Goal: Transaction & Acquisition: Purchase product/service

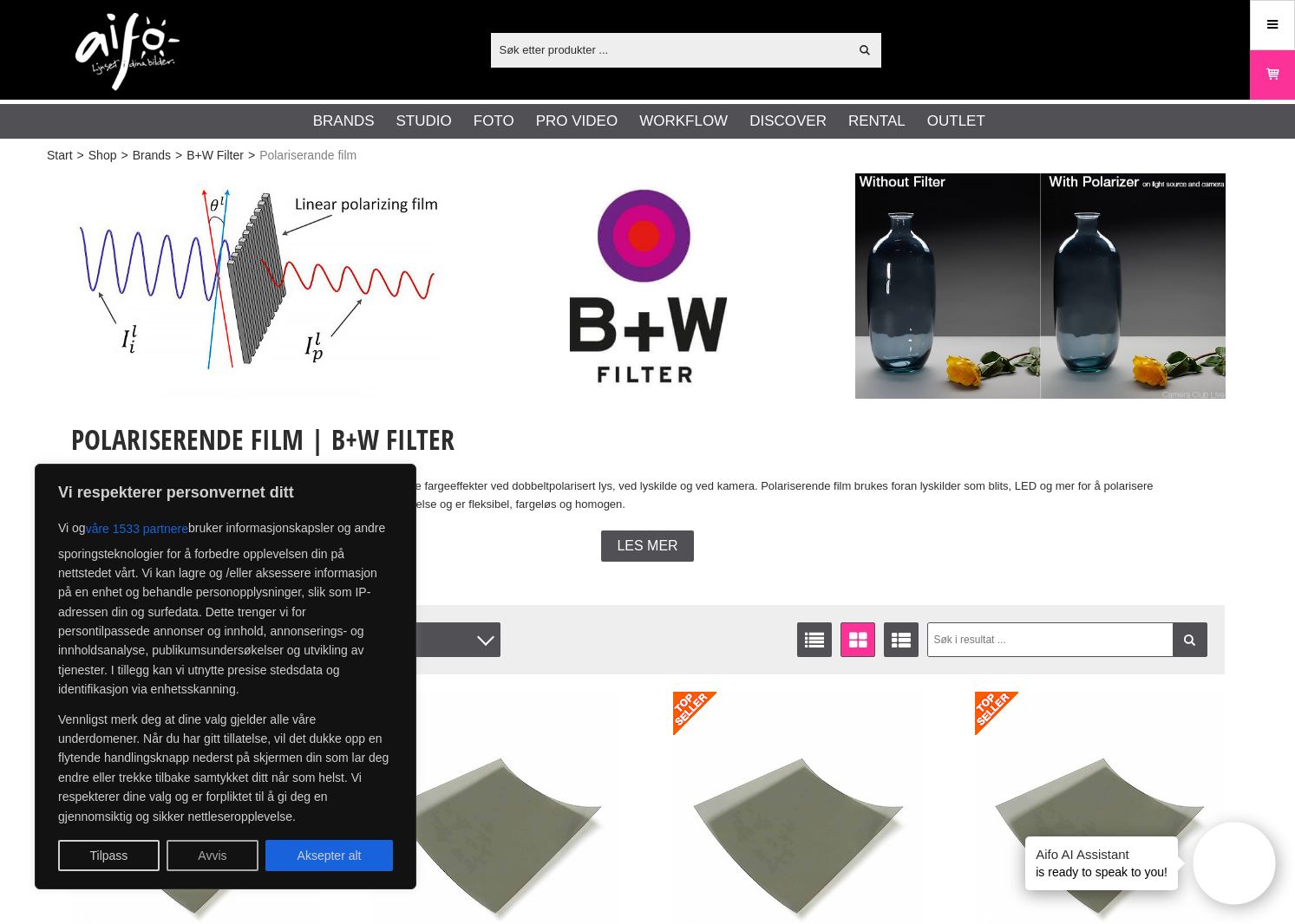
click at [203, 857] on button "Avvis" at bounding box center [212, 855] width 92 height 32
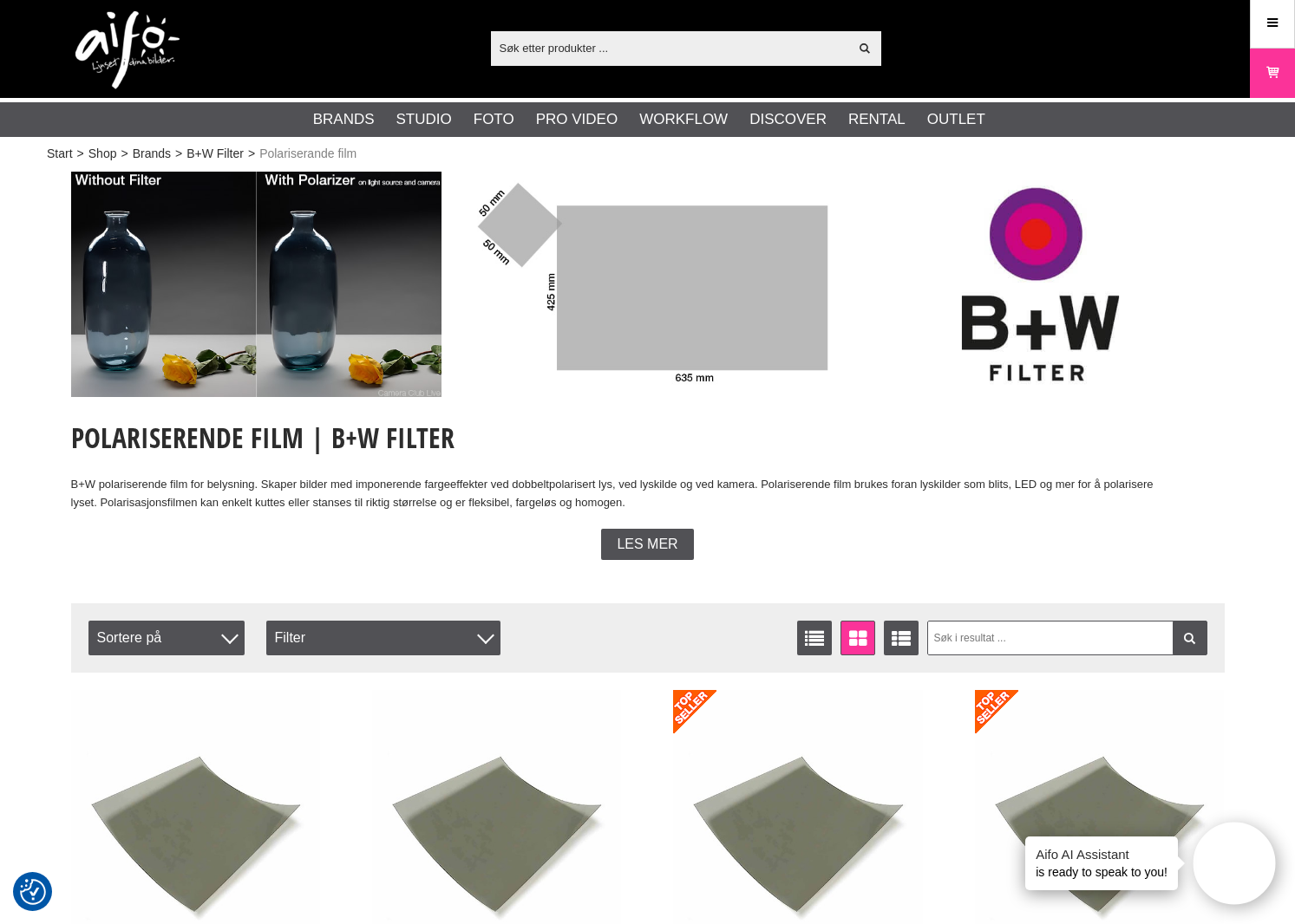
scroll to position [25, 0]
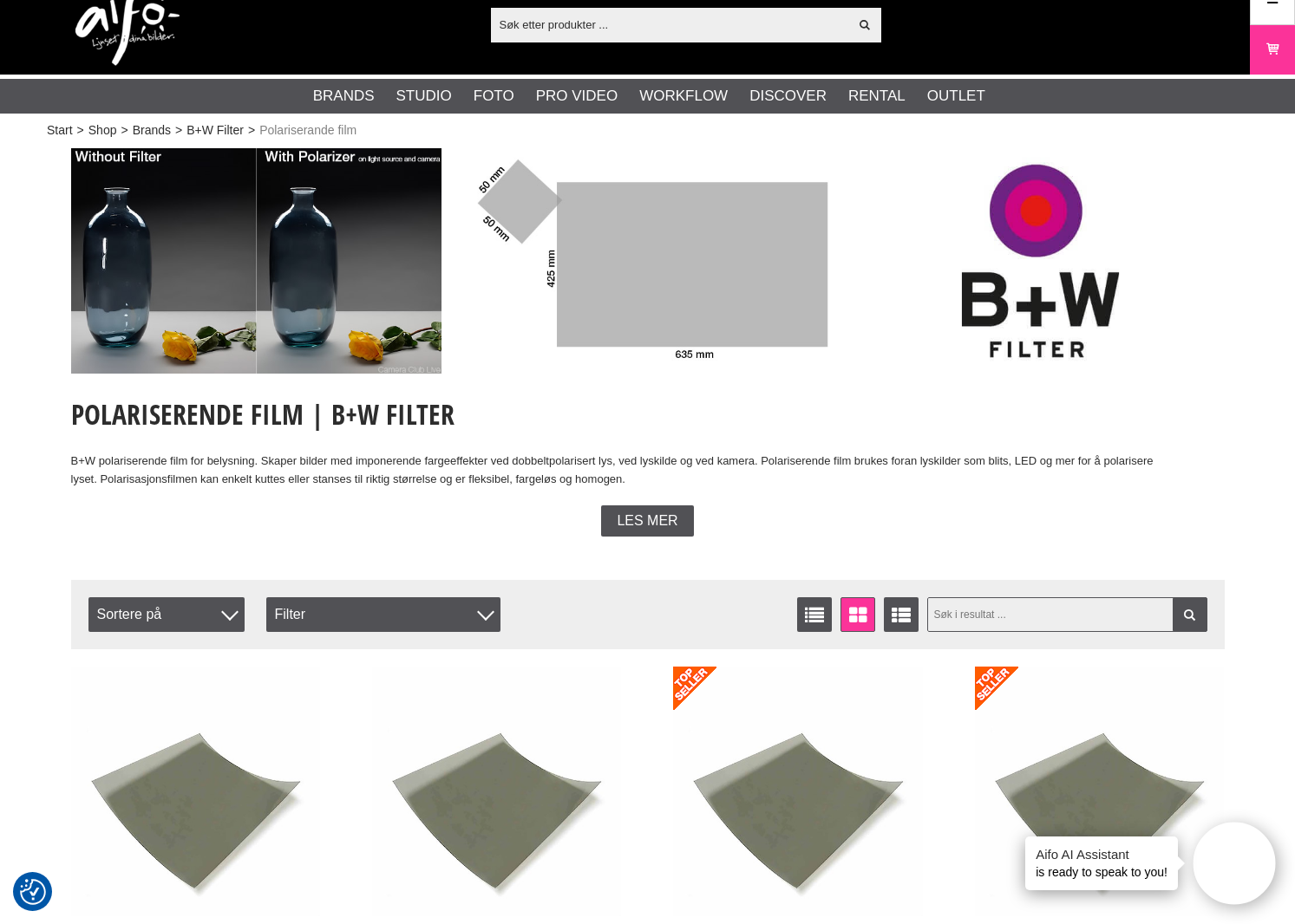
click at [1070, 617] on input "text" at bounding box center [1067, 614] width 280 height 34
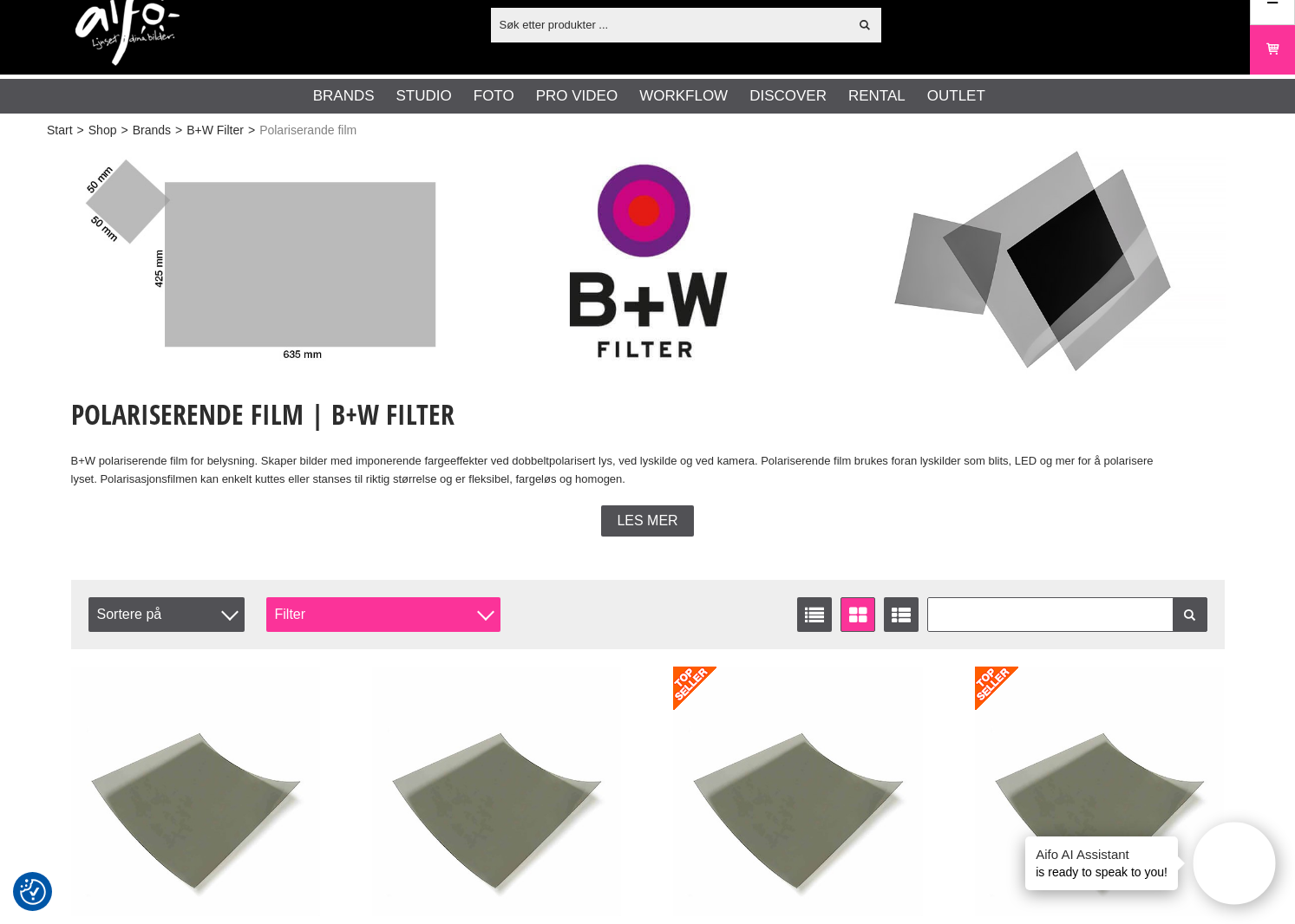
click at [389, 610] on div "Filter" at bounding box center [383, 614] width 234 height 34
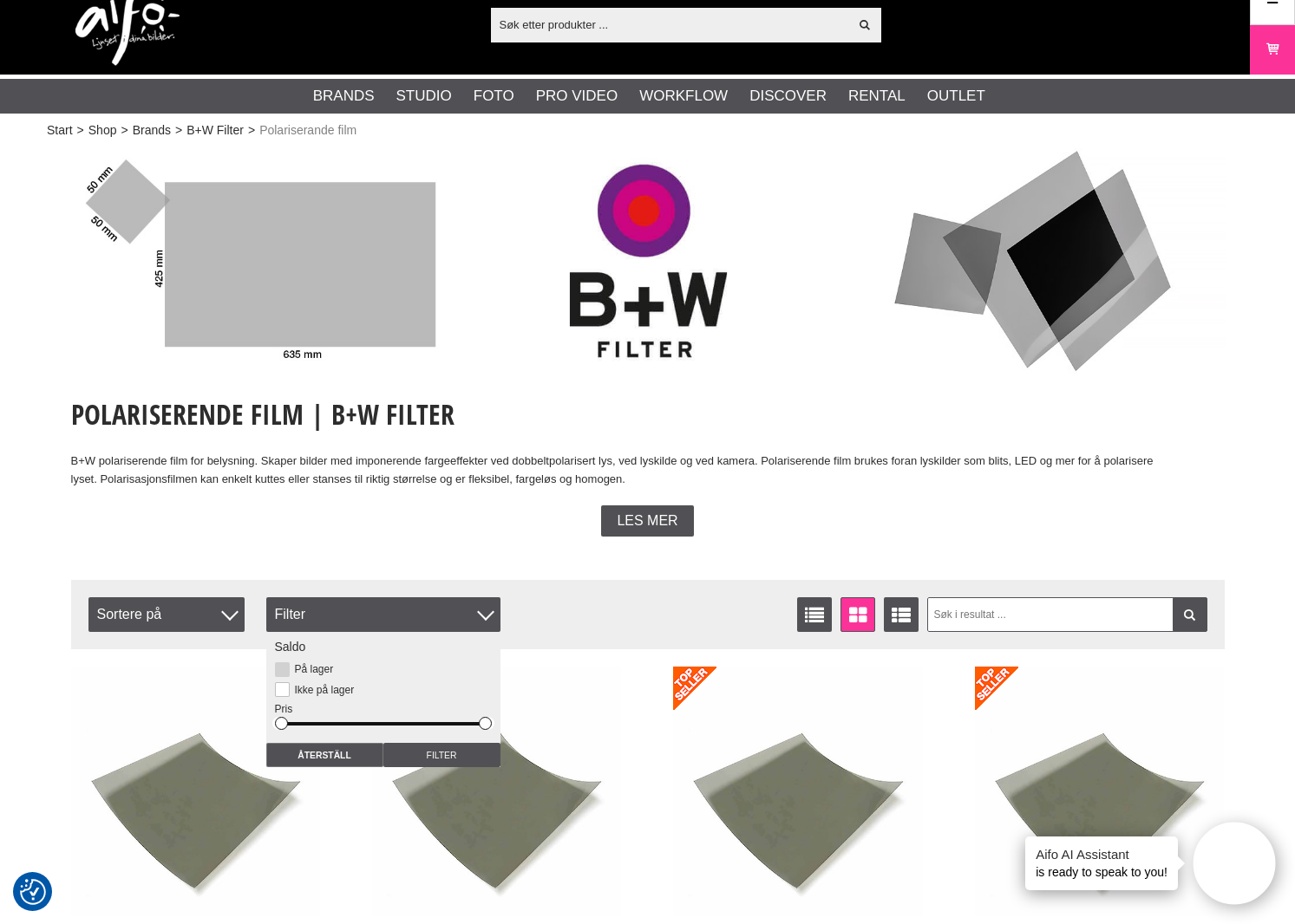
click at [314, 671] on label "På lager" at bounding box center [312, 668] width 44 height 12
click at [0, 0] on input "På lager" at bounding box center [0, 0] width 0 height 0
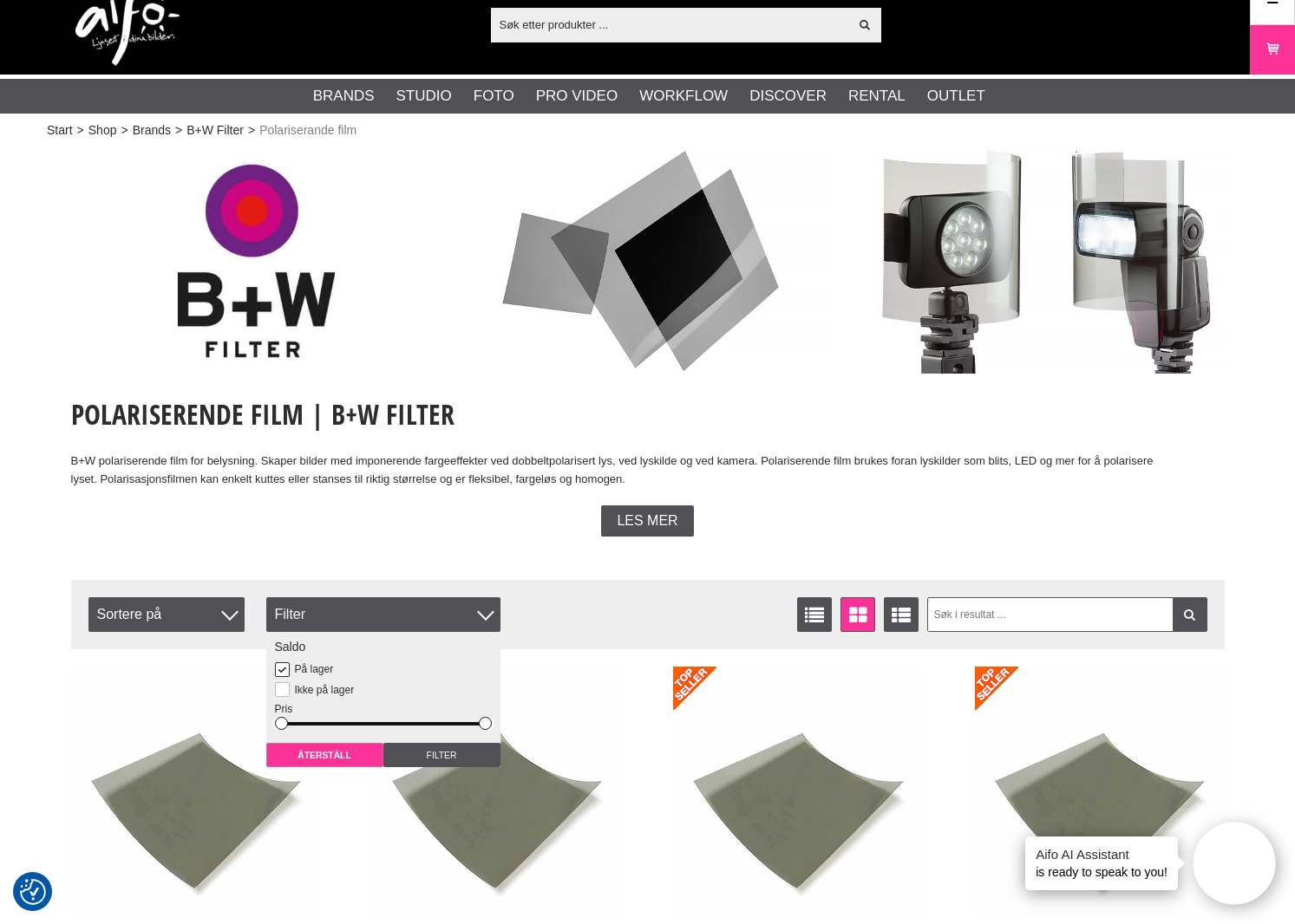
click at [325, 762] on input "Återställ" at bounding box center [325, 755] width 117 height 24
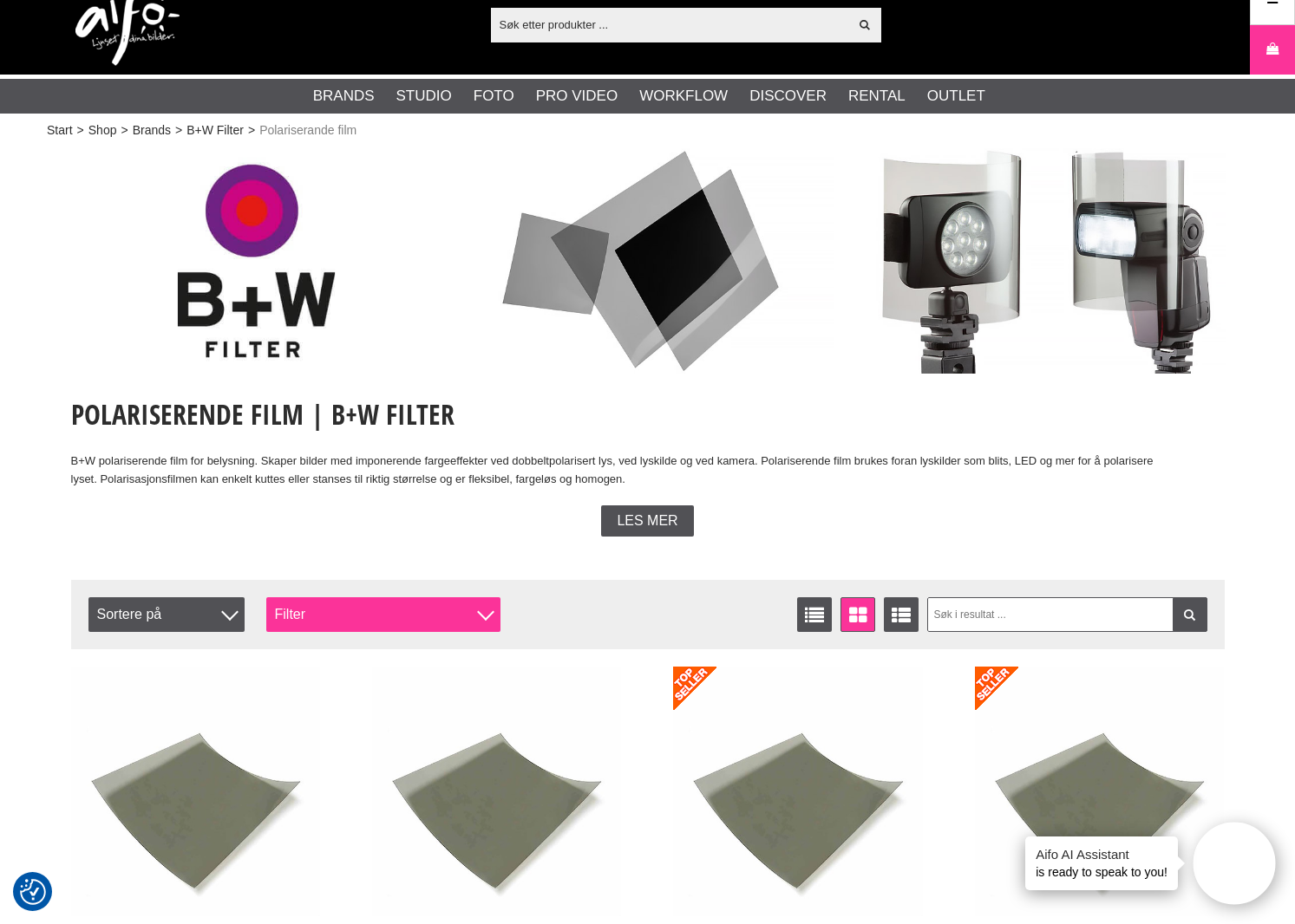
click at [359, 620] on div "Filter" at bounding box center [383, 614] width 234 height 34
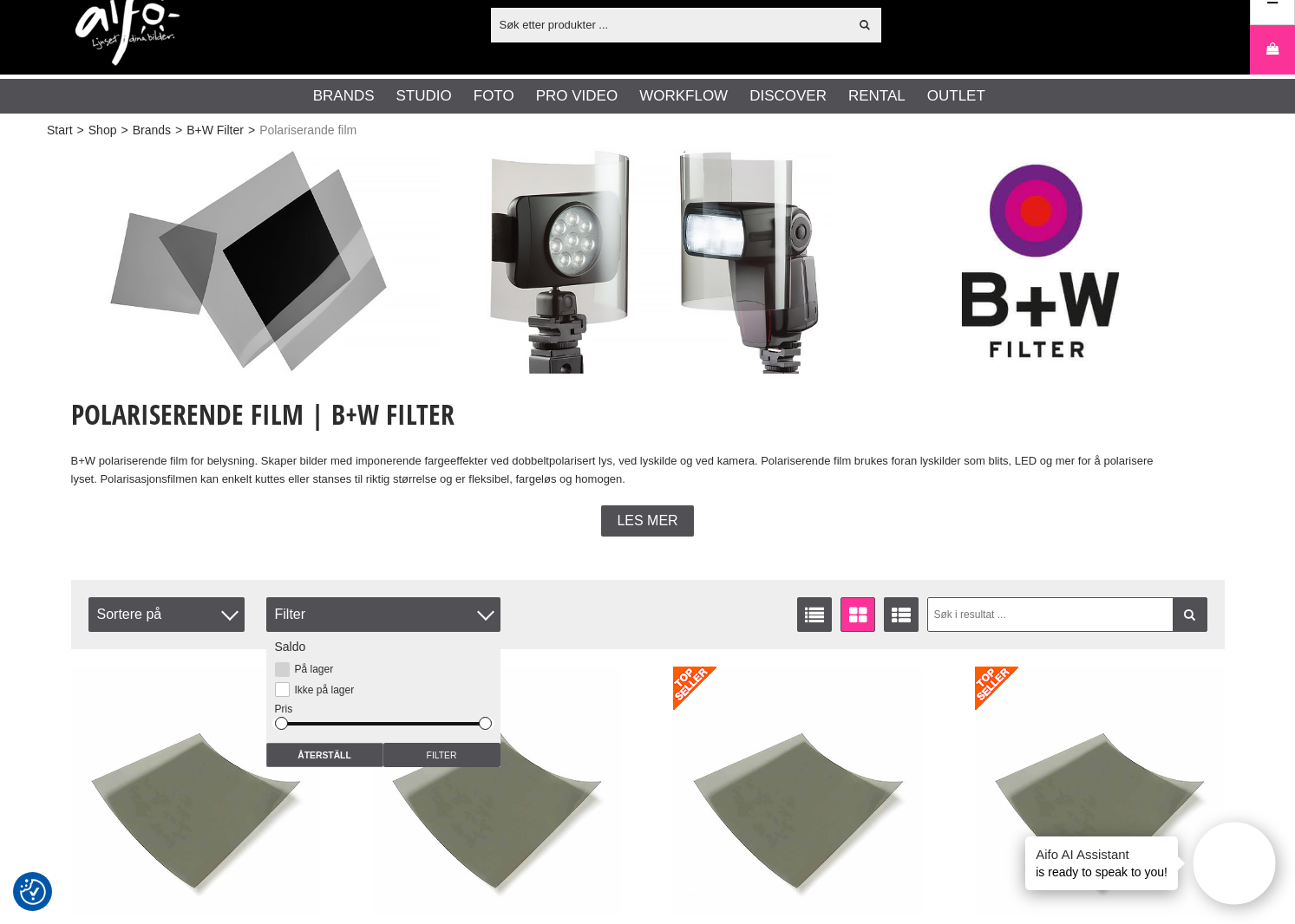
click at [311, 671] on label "På lager" at bounding box center [312, 668] width 44 height 12
click at [0, 0] on input "På lager" at bounding box center [0, 0] width 0 height 0
click at [428, 748] on input "Filter" at bounding box center [442, 755] width 117 height 24
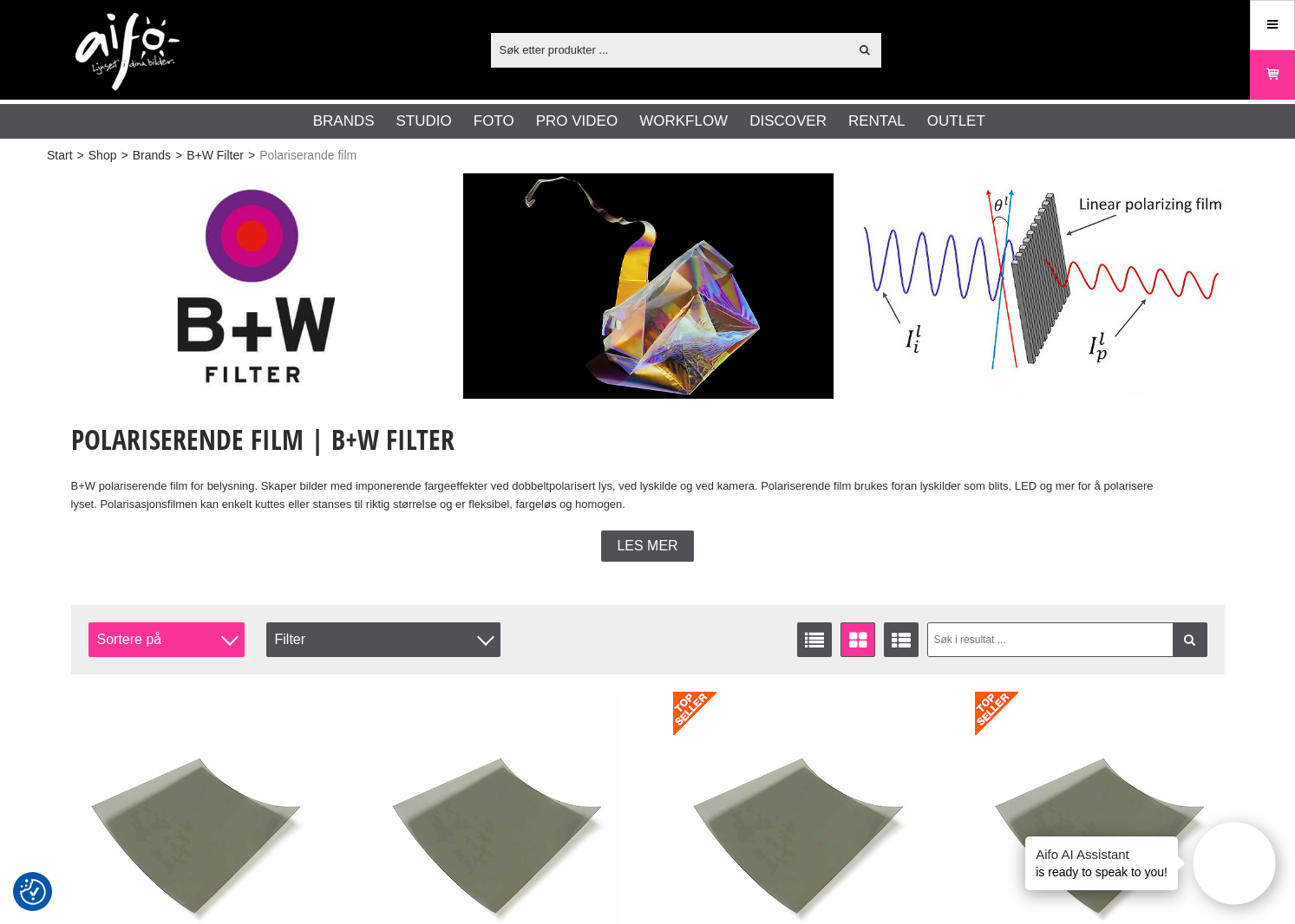
click at [228, 645] on span "Sortere på" at bounding box center [166, 639] width 156 height 34
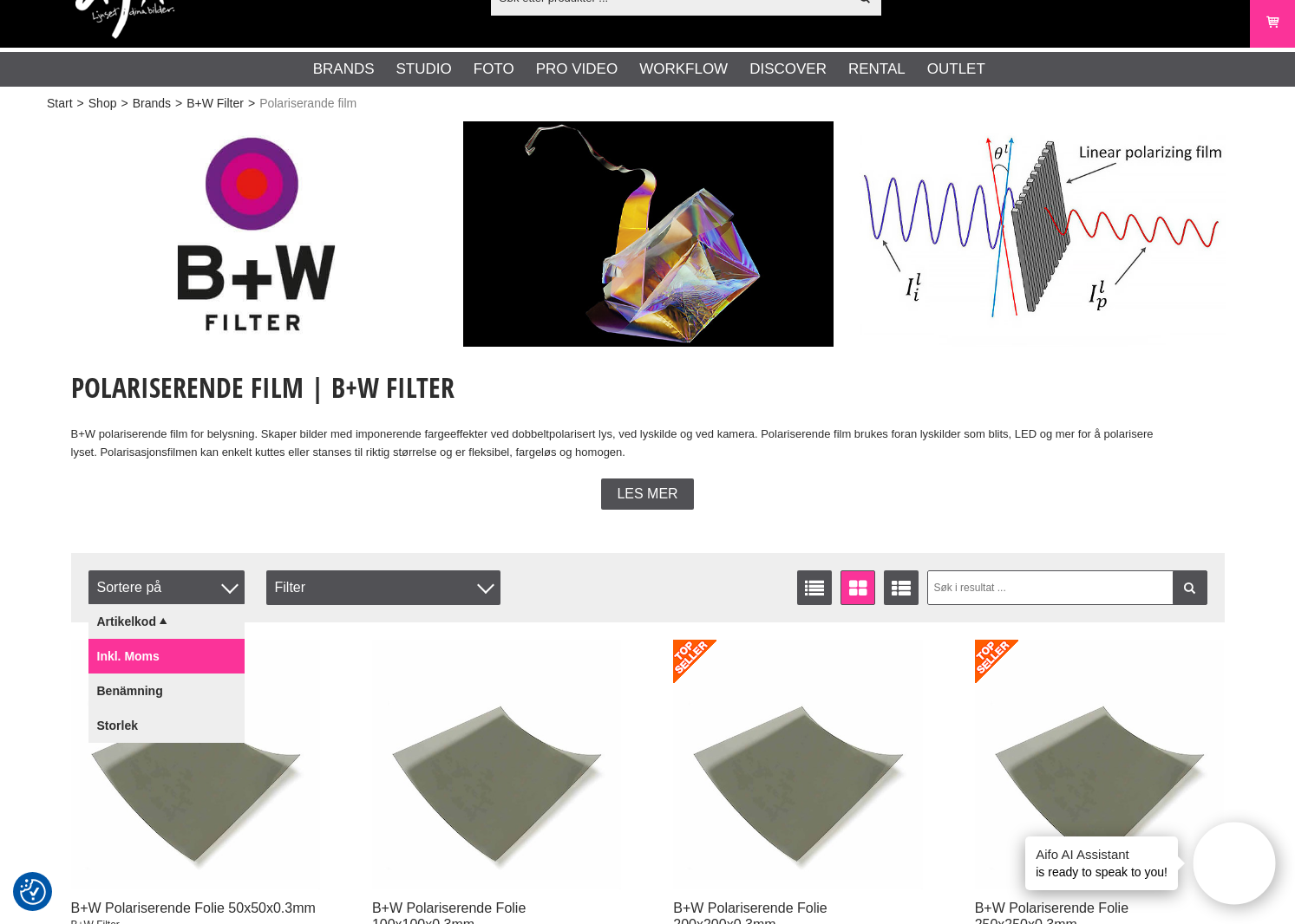
scroll to position [123, 0]
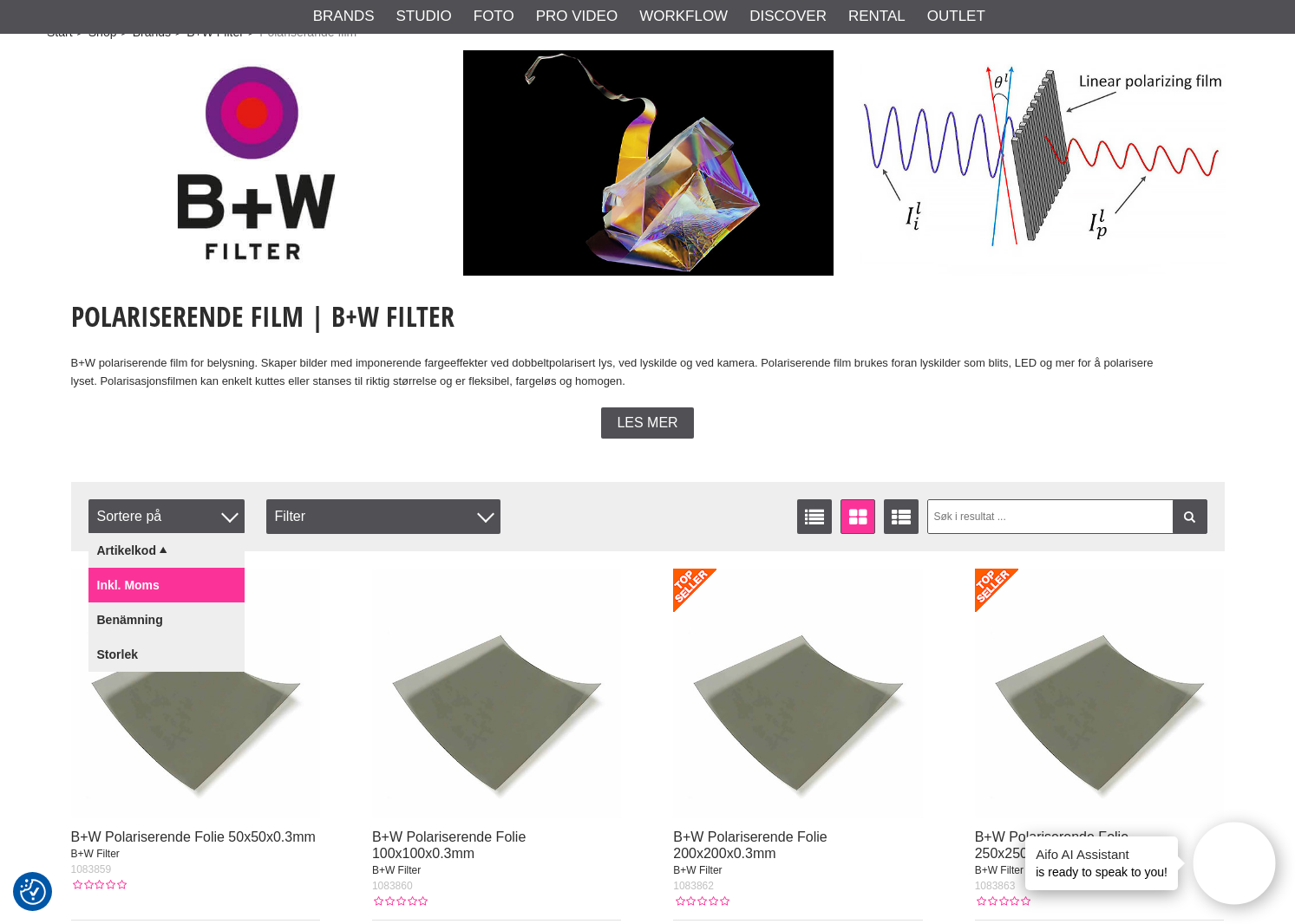
click at [172, 593] on link "Inkl. moms" at bounding box center [166, 585] width 156 height 34
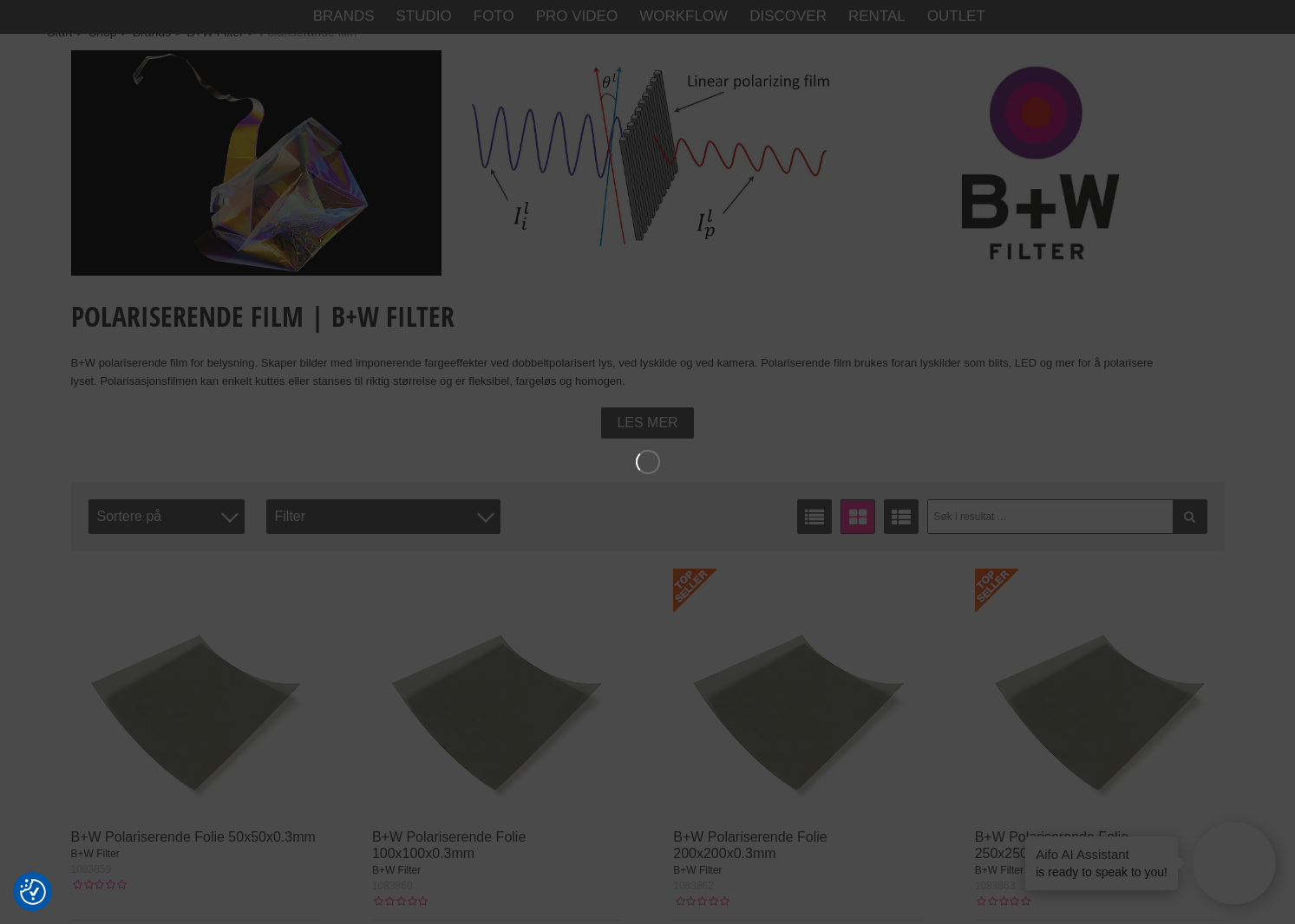
click at [196, 433] on div "Les mer" at bounding box center [648, 423] width 1154 height 32
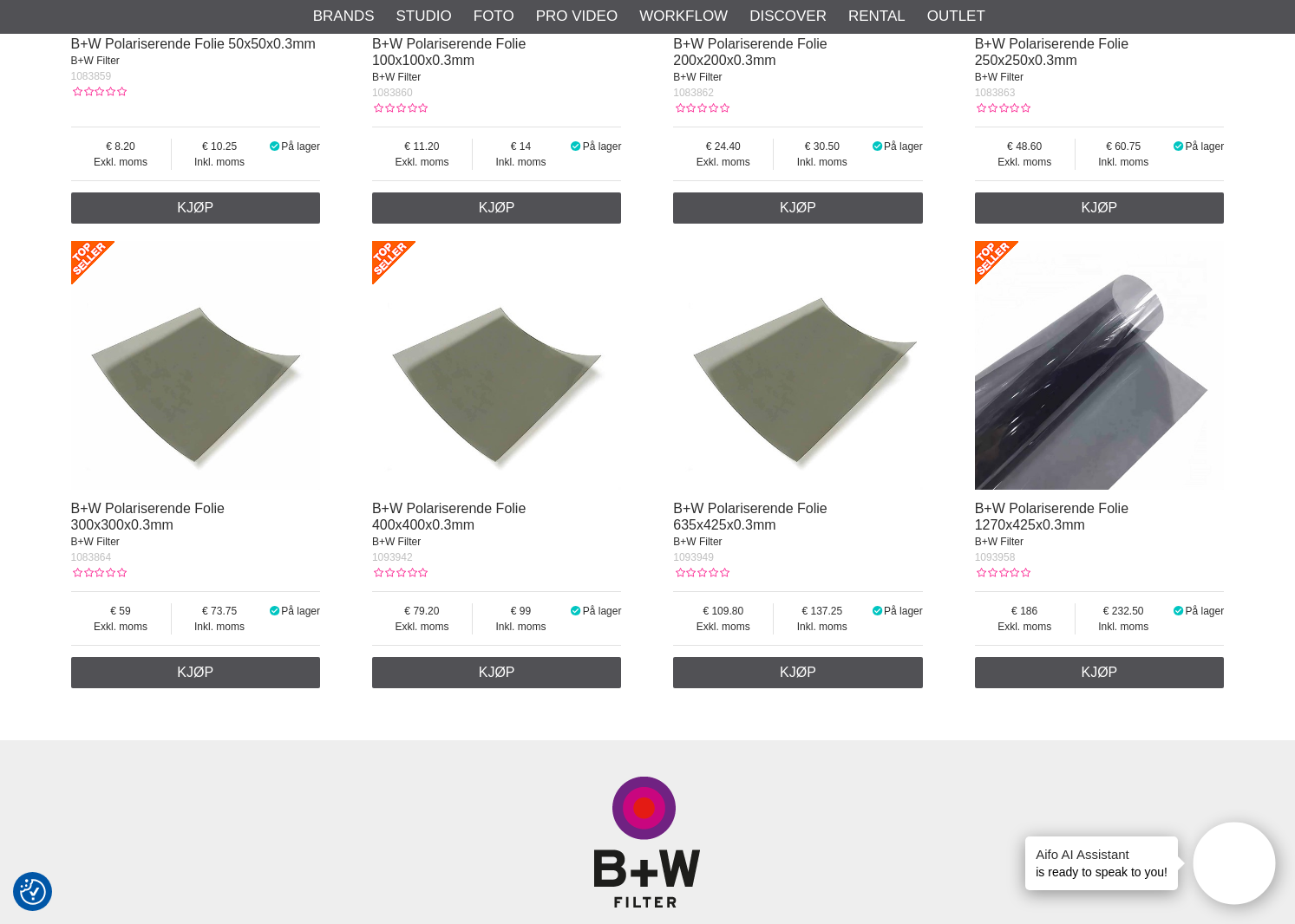
scroll to position [777, 0]
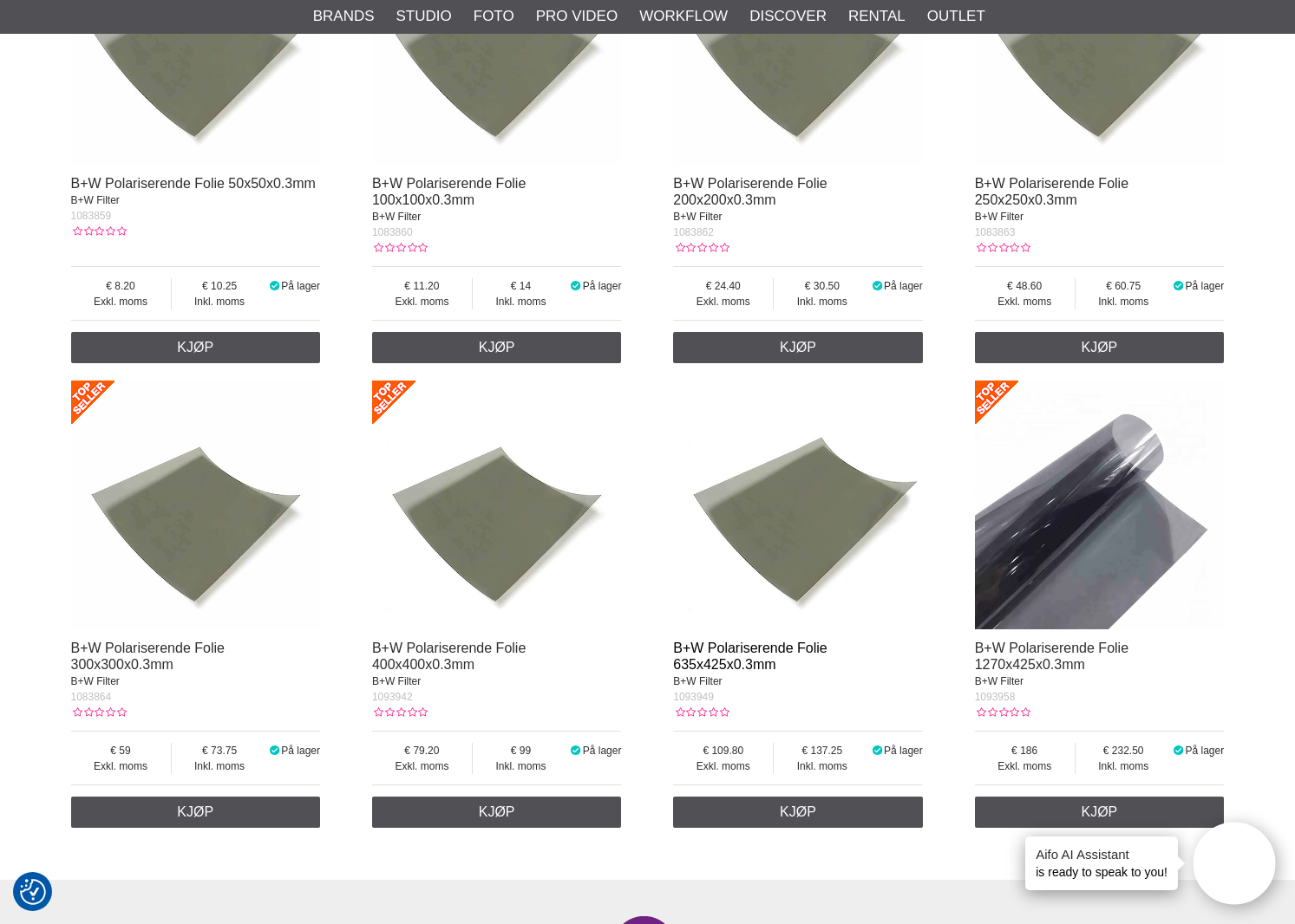
click at [692, 668] on link "B+W Polariserende Folie 635x425x0.3mm" at bounding box center [750, 656] width 154 height 32
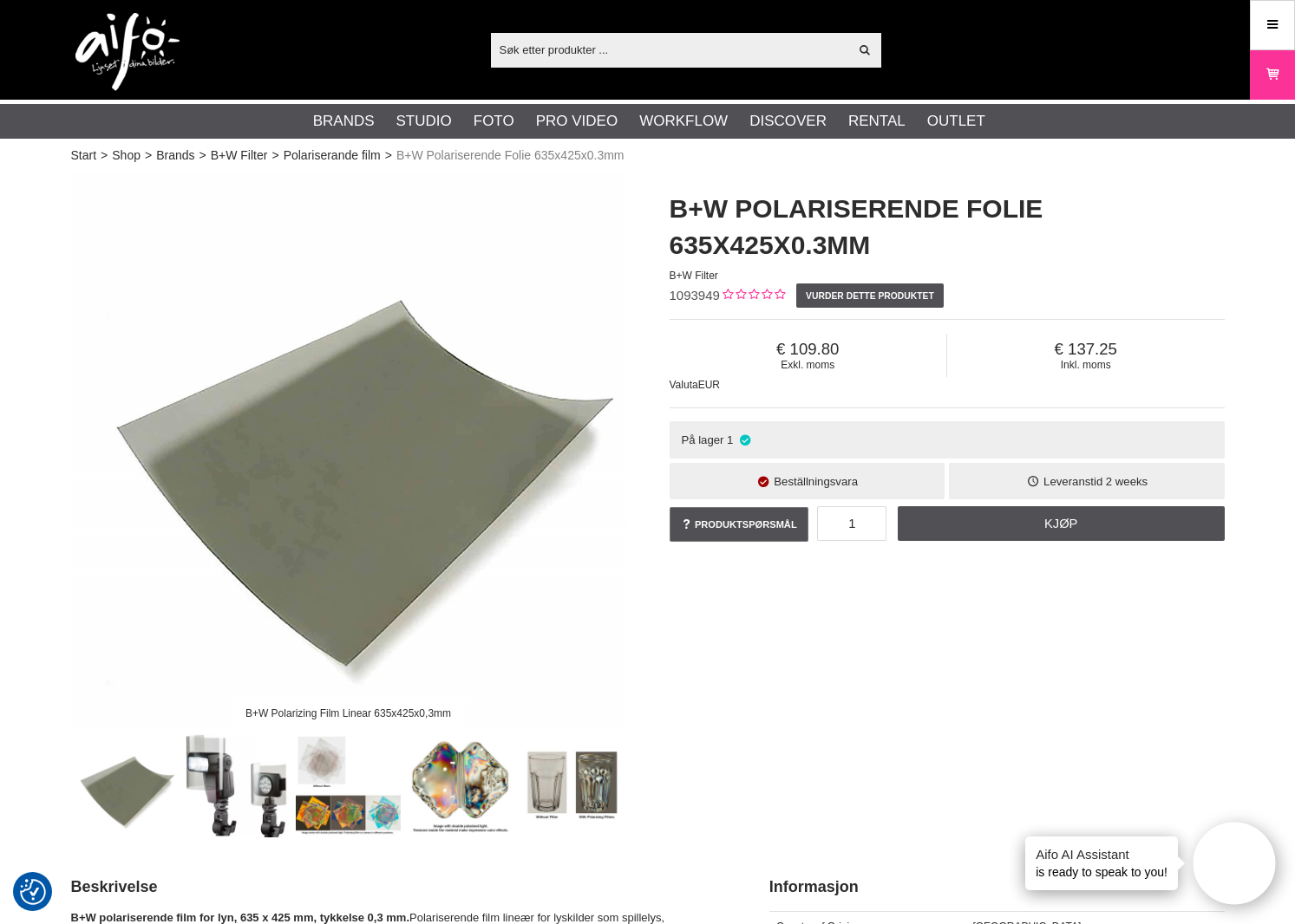
click at [205, 788] on img at bounding box center [237, 785] width 105 height 105
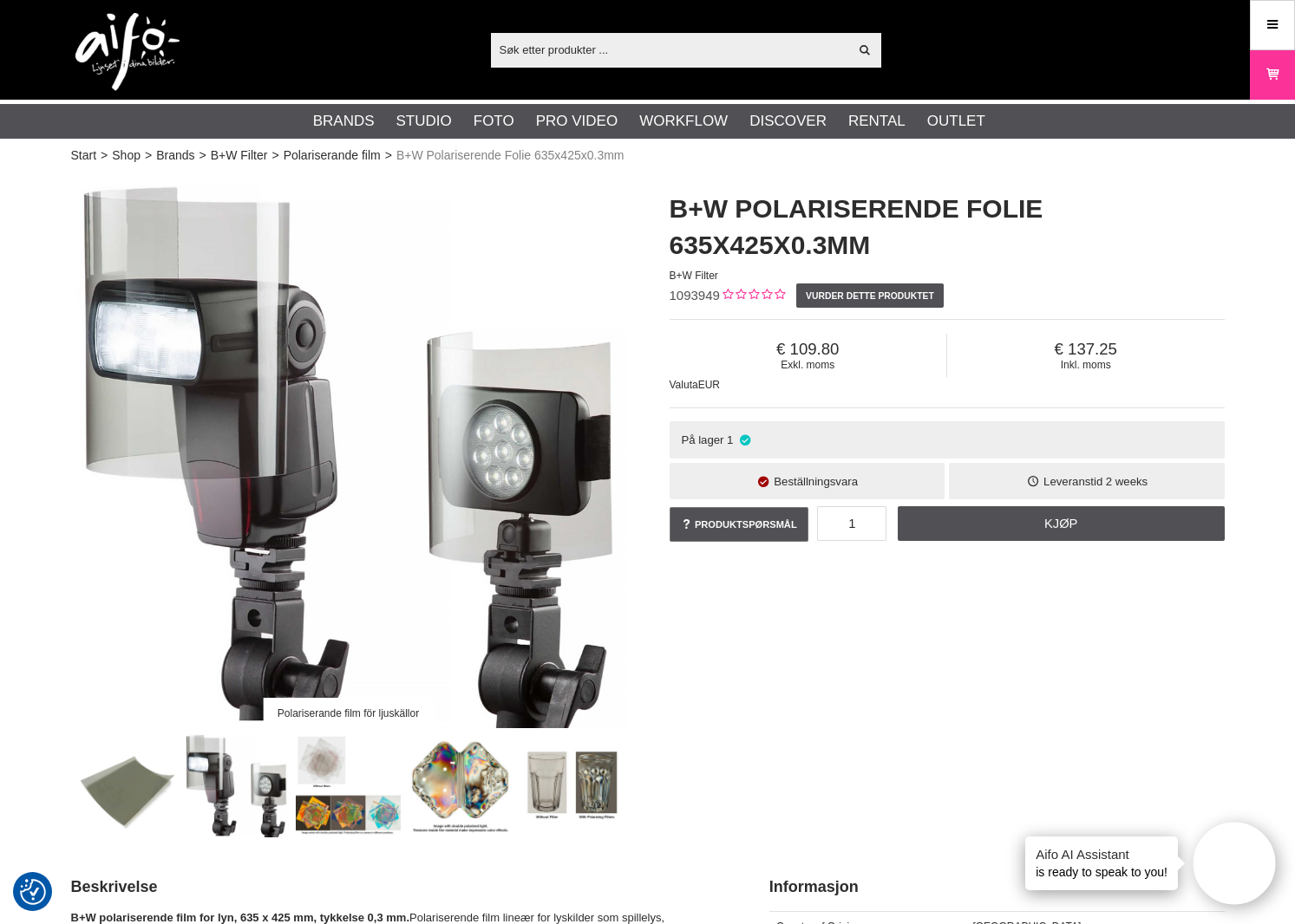
click at [333, 773] on img at bounding box center [348, 785] width 105 height 105
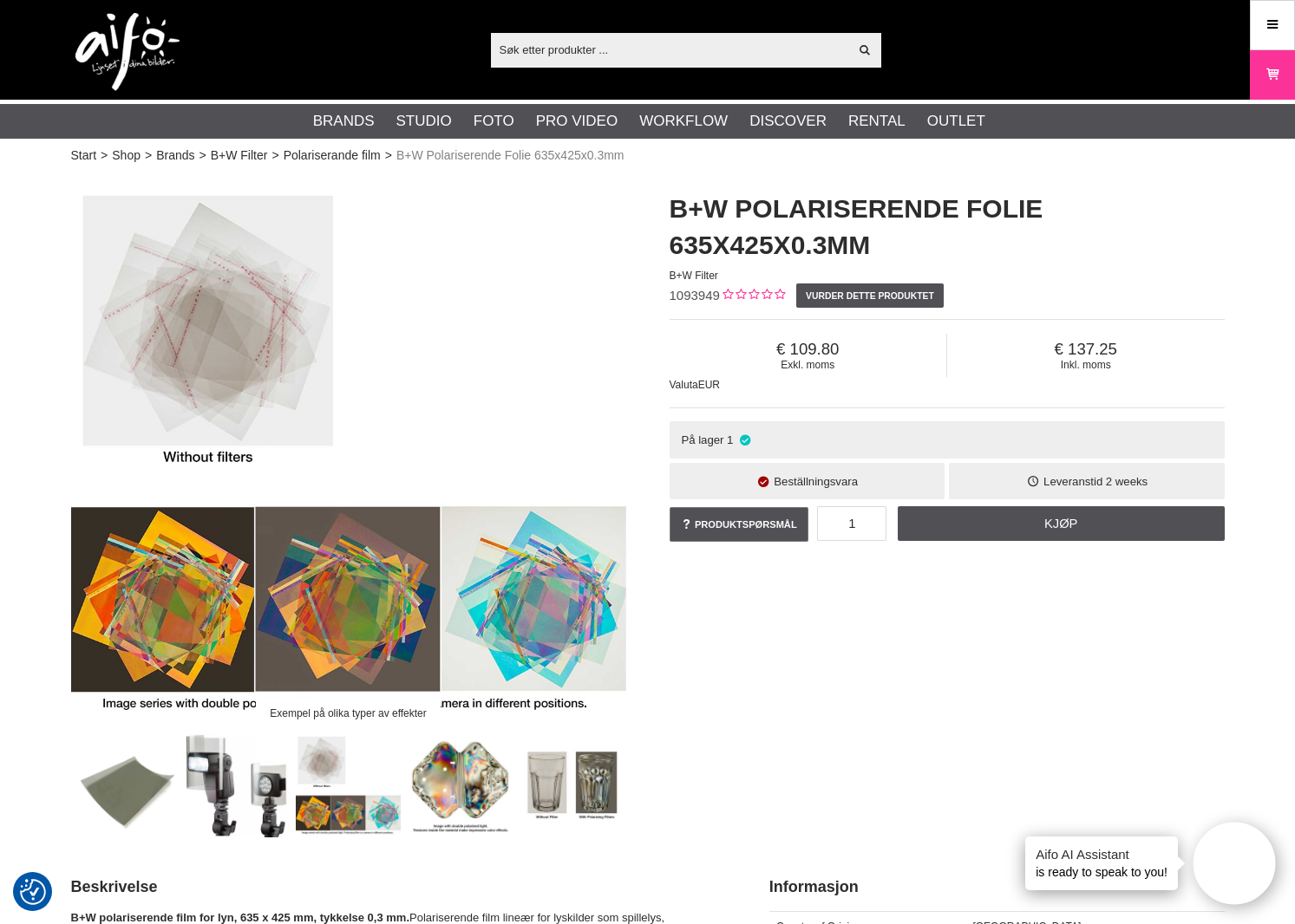
click at [482, 789] on img at bounding box center [460, 785] width 105 height 105
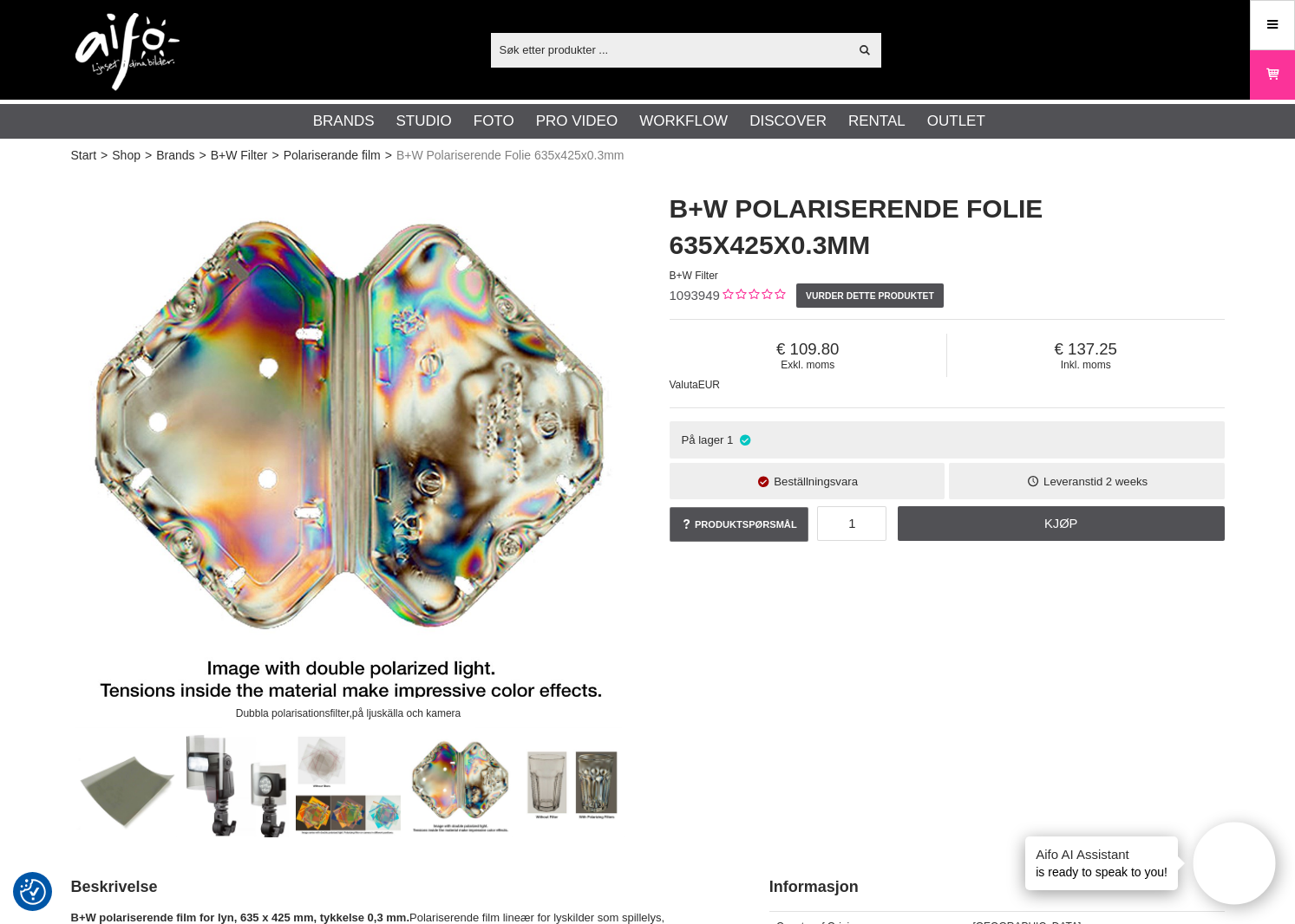
click at [543, 789] on img at bounding box center [572, 785] width 105 height 105
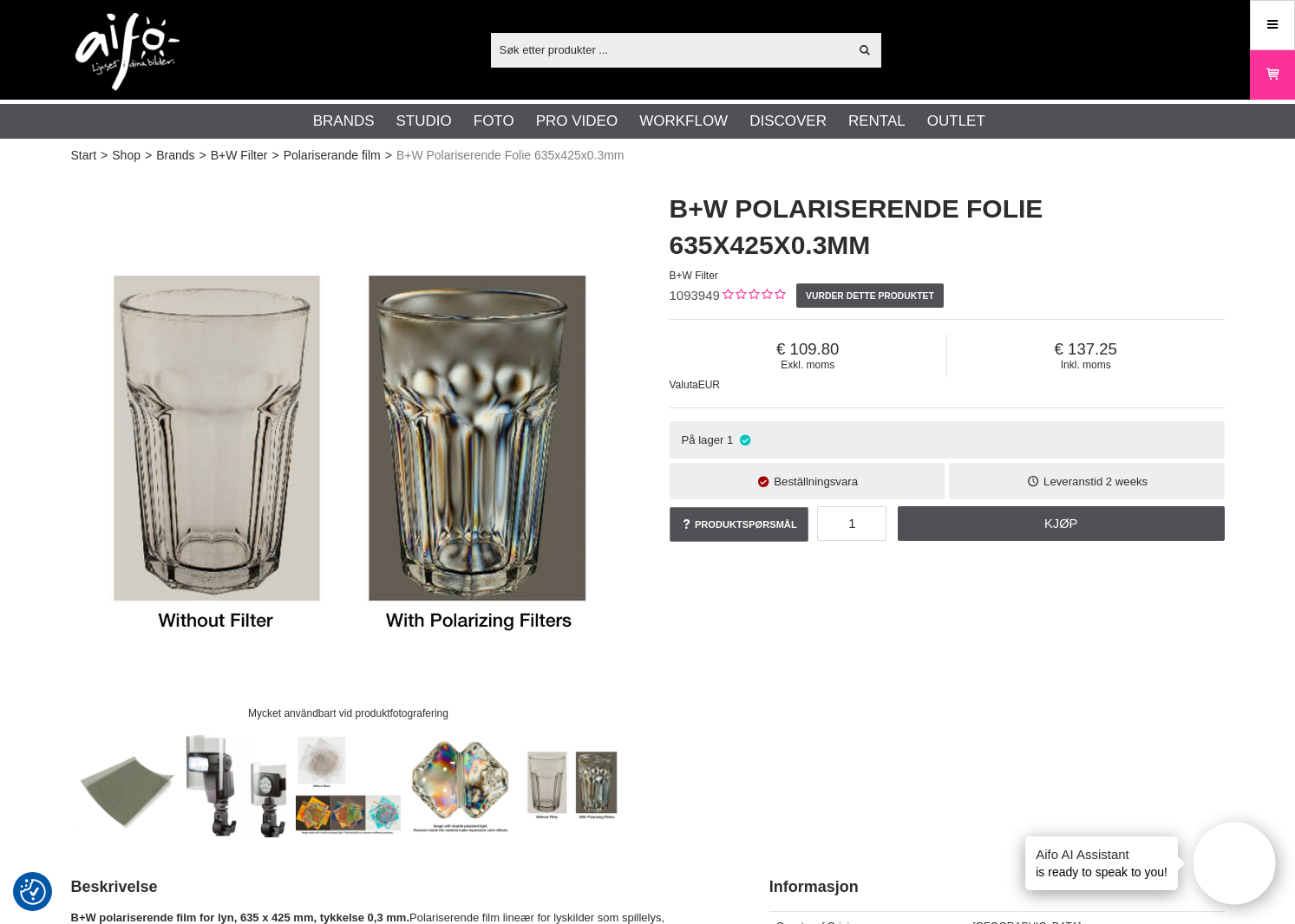
click at [492, 783] on img at bounding box center [460, 785] width 105 height 105
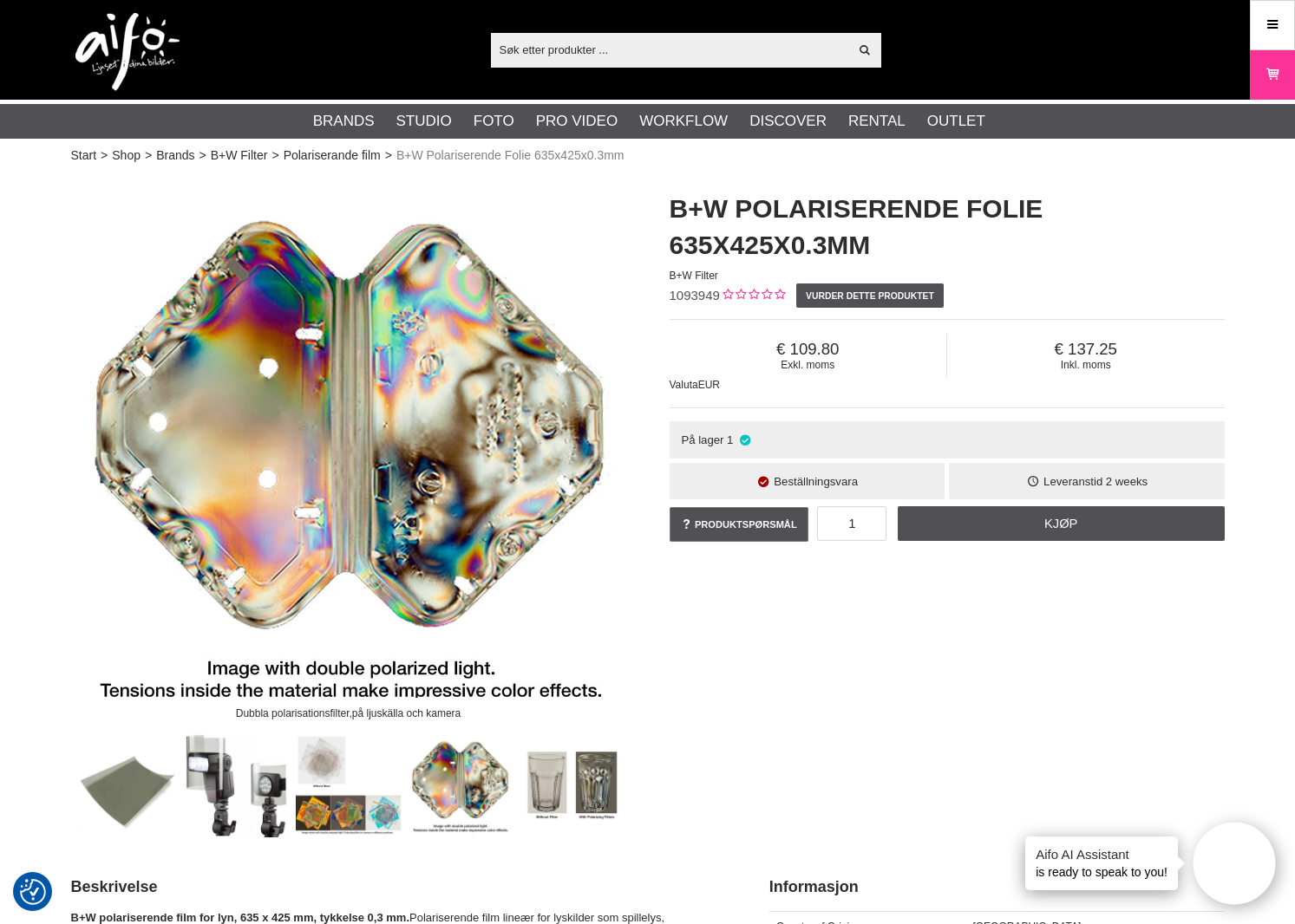
click at [591, 779] on img at bounding box center [572, 785] width 105 height 105
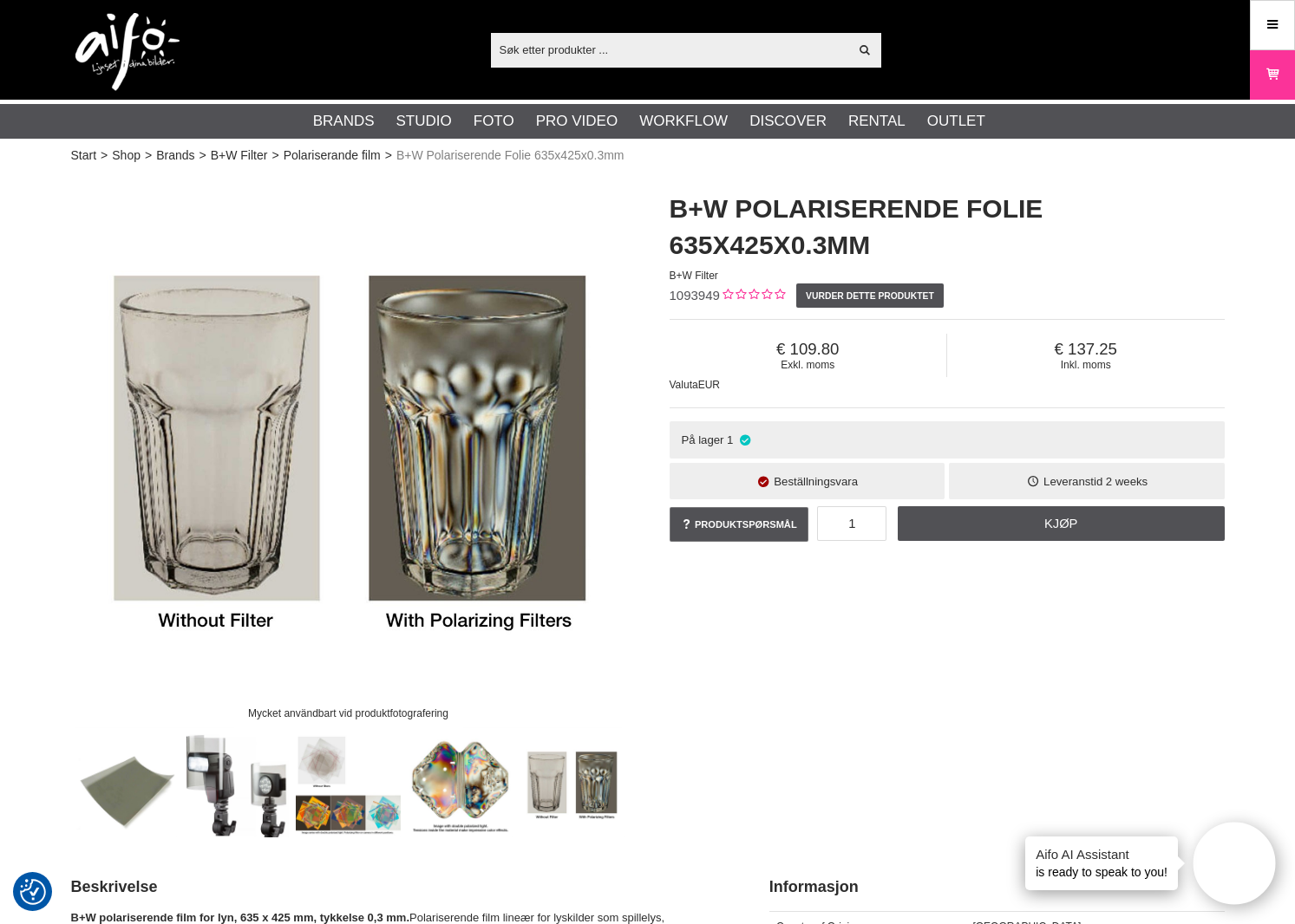
click at [455, 777] on img at bounding box center [460, 785] width 105 height 105
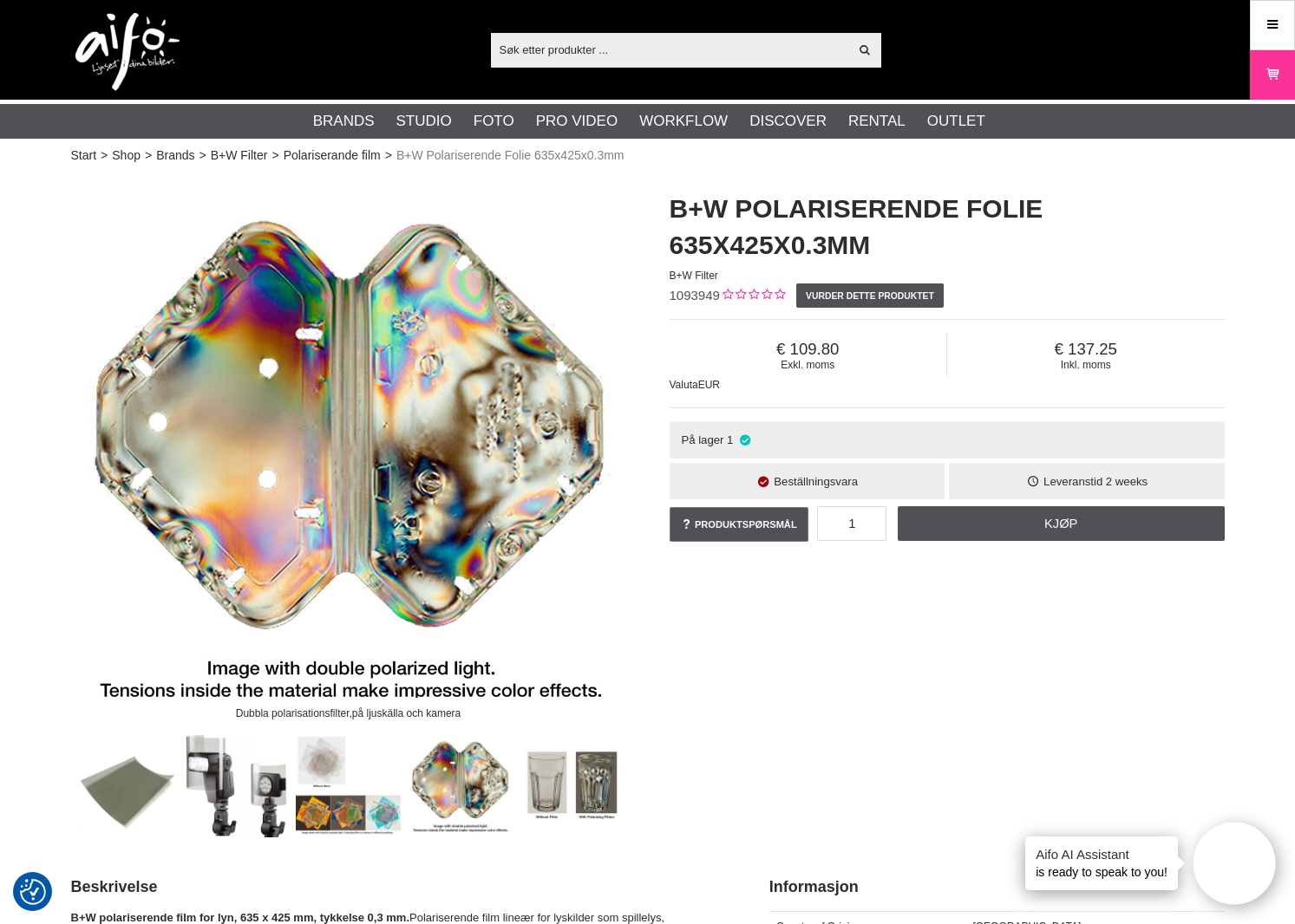
click at [376, 771] on img at bounding box center [348, 785] width 105 height 105
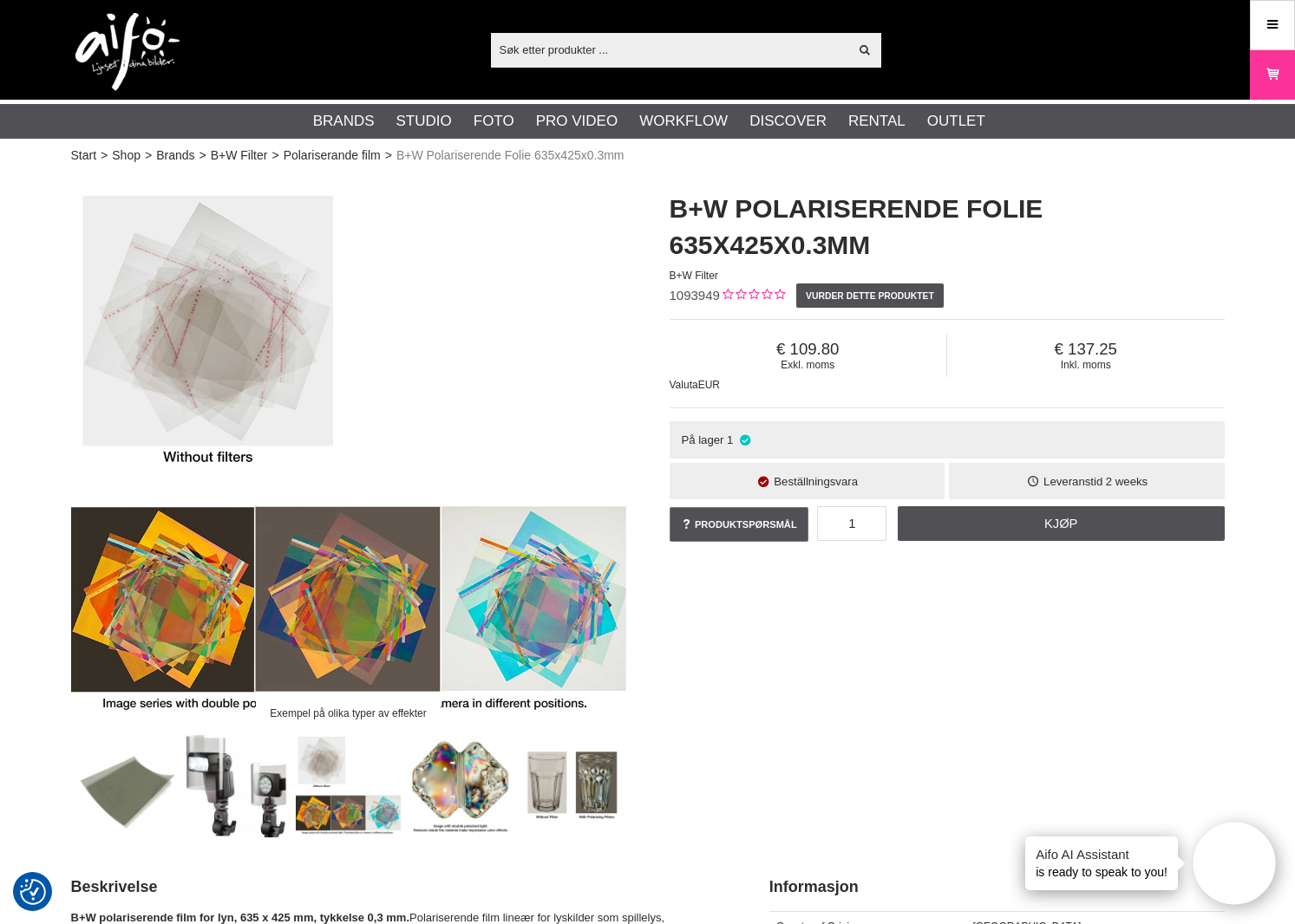
drag, startPoint x: 495, startPoint y: 779, endPoint x: 464, endPoint y: 775, distance: 31.3
click at [495, 779] on img at bounding box center [460, 785] width 105 height 105
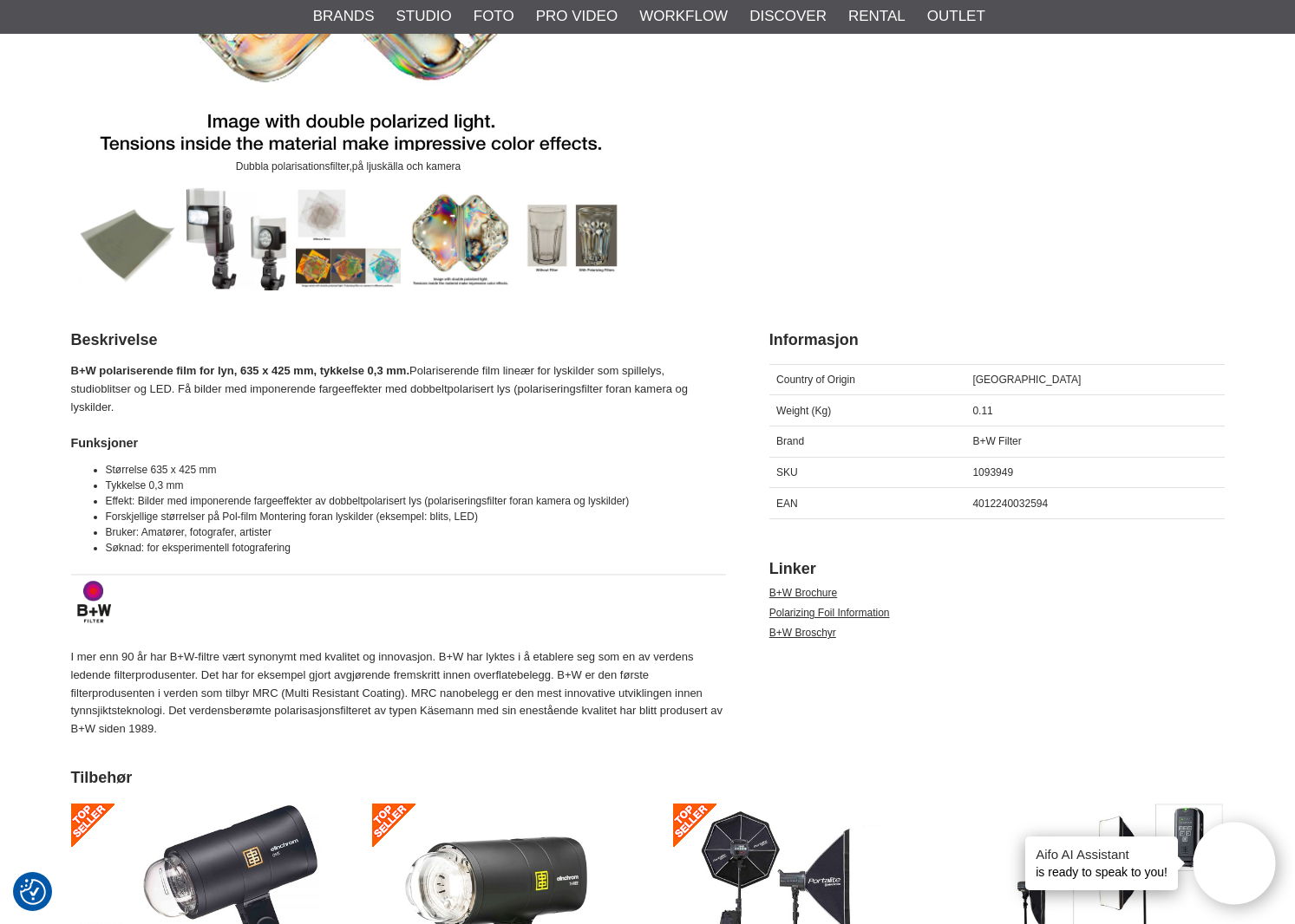
scroll to position [70, 0]
